Goal: Information Seeking & Learning: Learn about a topic

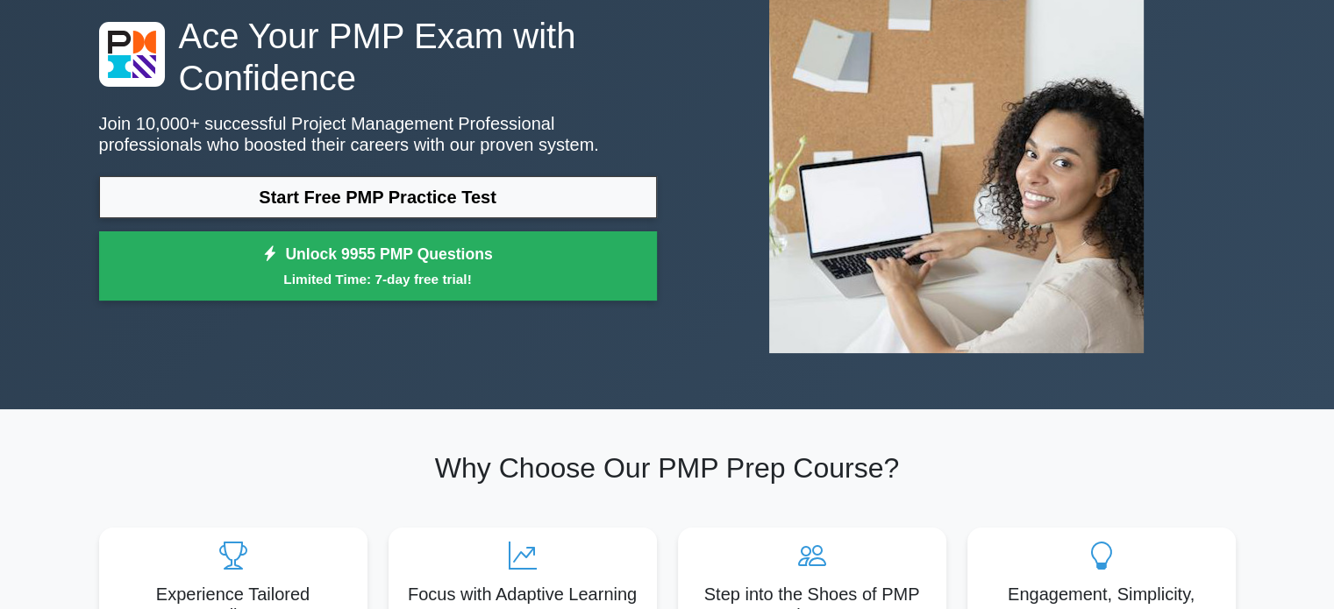
scroll to position [42, 0]
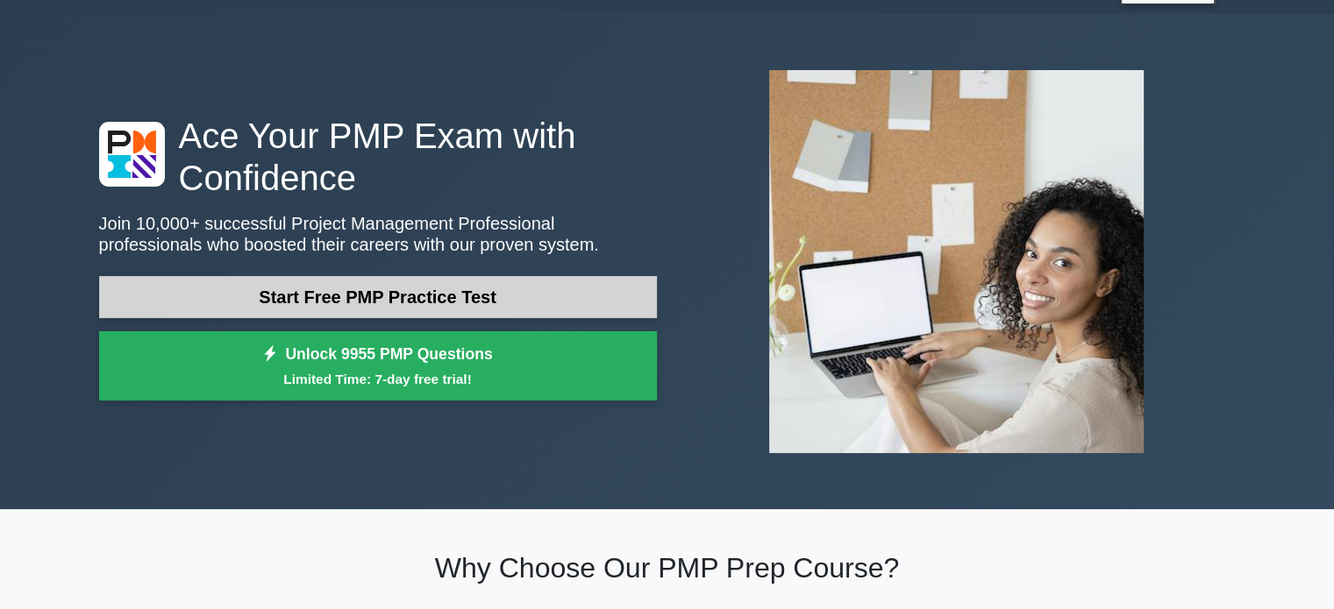
click at [486, 290] on link "Start Free PMP Practice Test" at bounding box center [378, 297] width 558 height 42
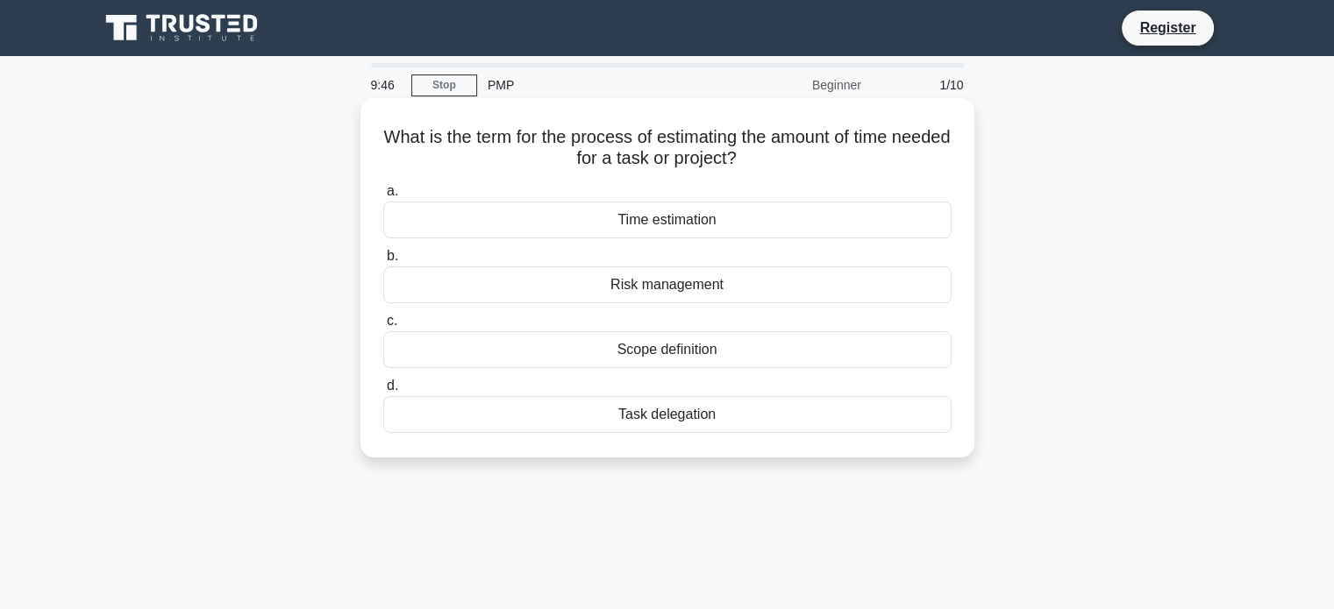
click at [667, 417] on div "Task delegation" at bounding box center [667, 414] width 568 height 37
click at [383, 392] on input "d. Task delegation" at bounding box center [383, 386] width 0 height 11
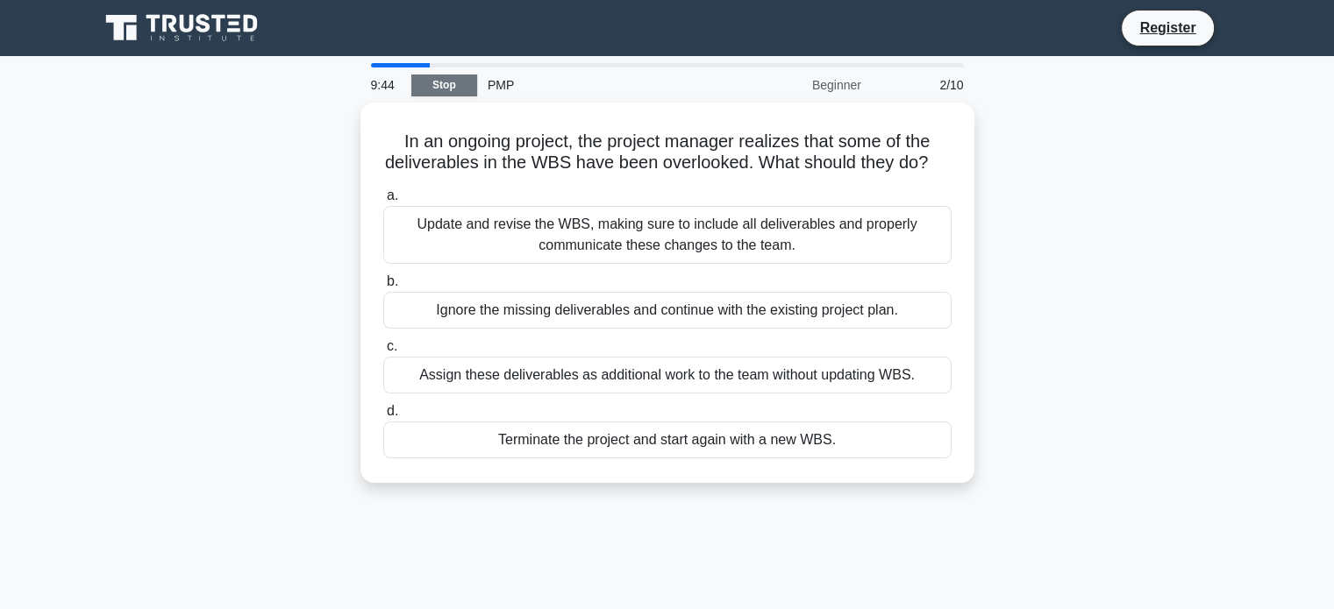
click at [435, 87] on link "Stop" at bounding box center [444, 86] width 66 height 22
